Goal: Check status

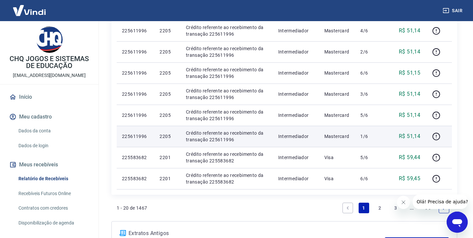
scroll to position [393, 0]
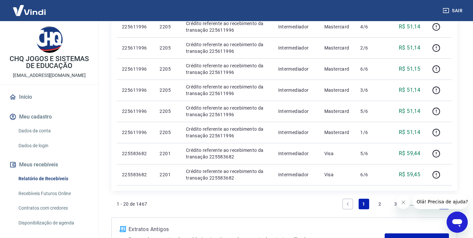
click at [380, 203] on link "2" at bounding box center [380, 203] width 11 height 11
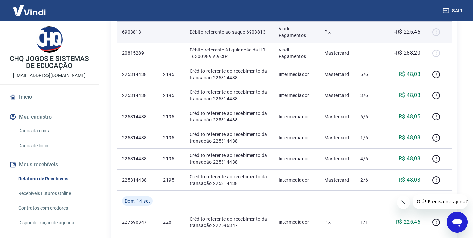
scroll to position [295, 0]
